Goal: Information Seeking & Learning: Learn about a topic

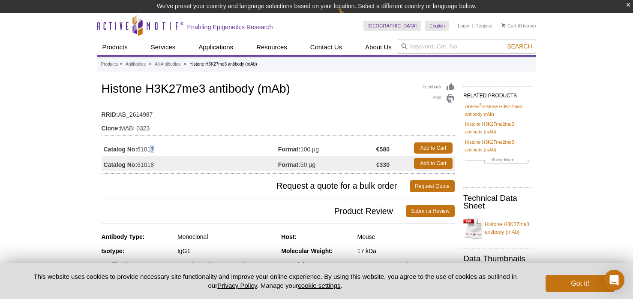
click at [151, 147] on td "Catalog No: 61017" at bounding box center [190, 147] width 177 height 15
click at [152, 148] on td "Catalog No: 61017" at bounding box center [190, 147] width 177 height 15
click at [158, 149] on td "Catalog No: 61017" at bounding box center [190, 147] width 177 height 15
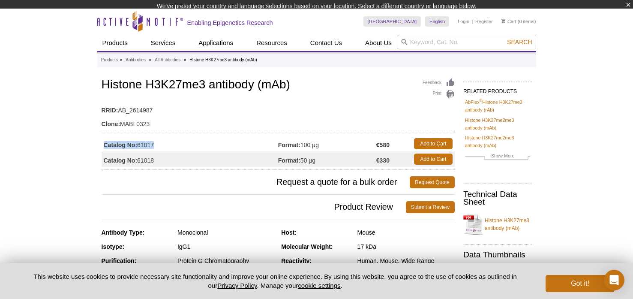
click at [158, 147] on td "Catalog No: 61017" at bounding box center [190, 143] width 177 height 15
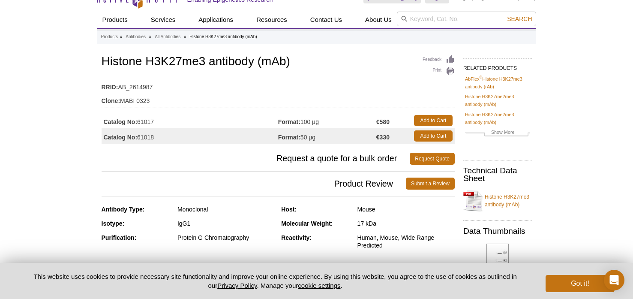
scroll to position [15, 0]
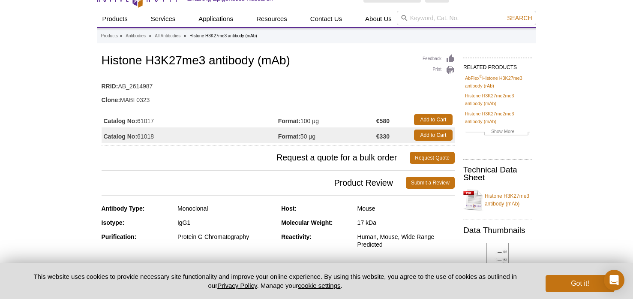
drag, startPoint x: 157, startPoint y: 121, endPoint x: 101, endPoint y: 122, distance: 55.7
click at [102, 122] on td "Catalog No: 61017" at bounding box center [190, 119] width 177 height 15
copy td "Catalog No: 61017"
click at [202, 70] on div "Feedback Print Histone H3K27me3 antibody (mAb) RRID: AB_2614987 Clone: MABI 032…" at bounding box center [278, 98] width 353 height 93
click at [200, 63] on h1 "Histone H3K27me3 antibody (mAb)" at bounding box center [278, 61] width 353 height 15
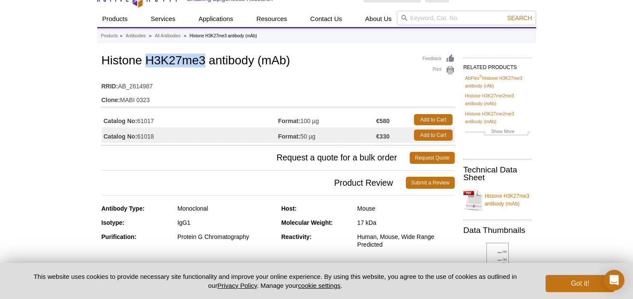
click at [200, 63] on h1 "Histone H3K27me3 antibody (mAb)" at bounding box center [278, 61] width 353 height 15
copy h1 "Histone H3K27me3 antibody (mAb)"
